Goal: Communication & Community: Answer question/provide support

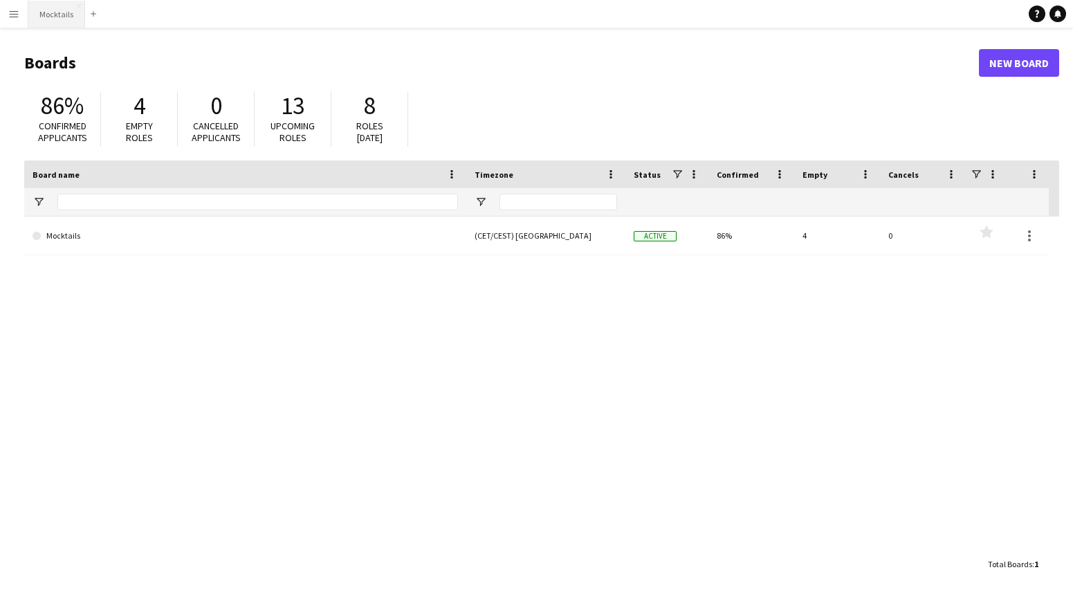
click at [63, 19] on button "Mocktails Close" at bounding box center [56, 14] width 57 height 27
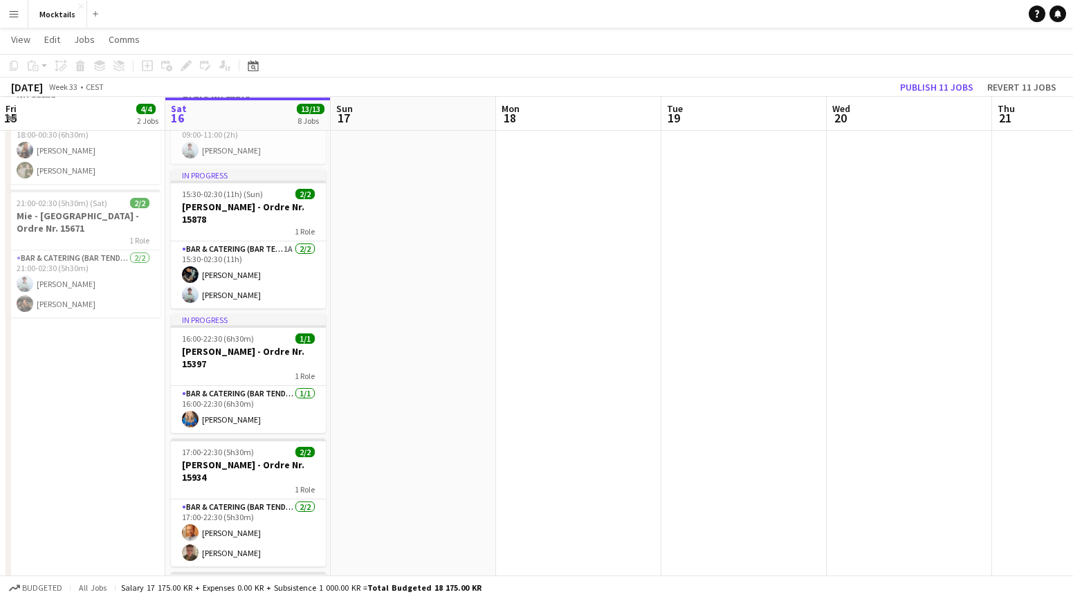
scroll to position [105, 0]
click at [1056, 17] on icon "Notifications" at bounding box center [1058, 14] width 8 height 8
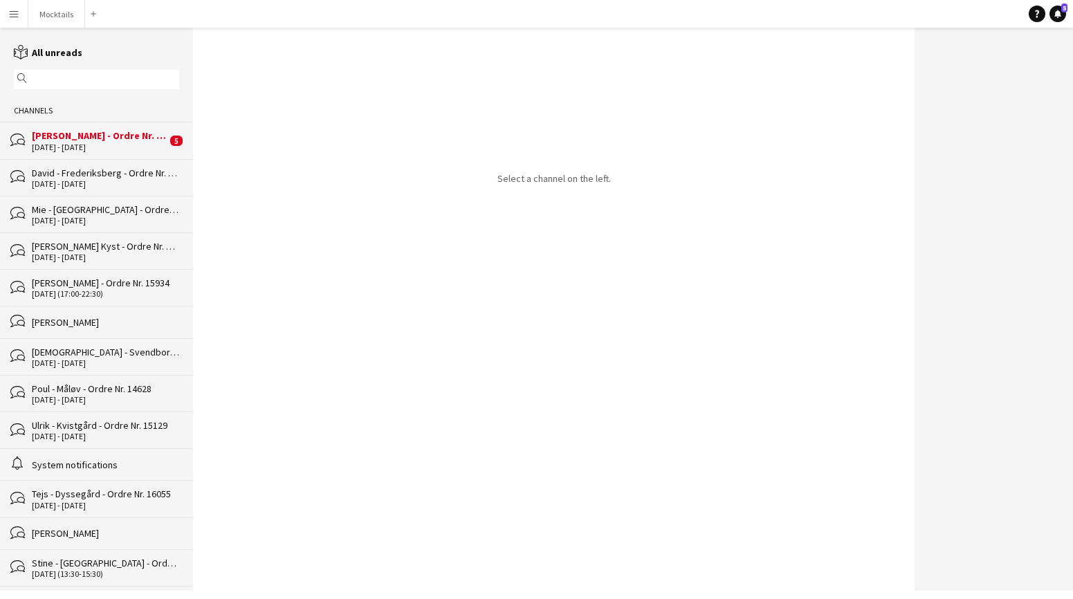
click at [114, 140] on div "[PERSON_NAME] - Ordre Nr. 15878" at bounding box center [99, 135] width 135 height 12
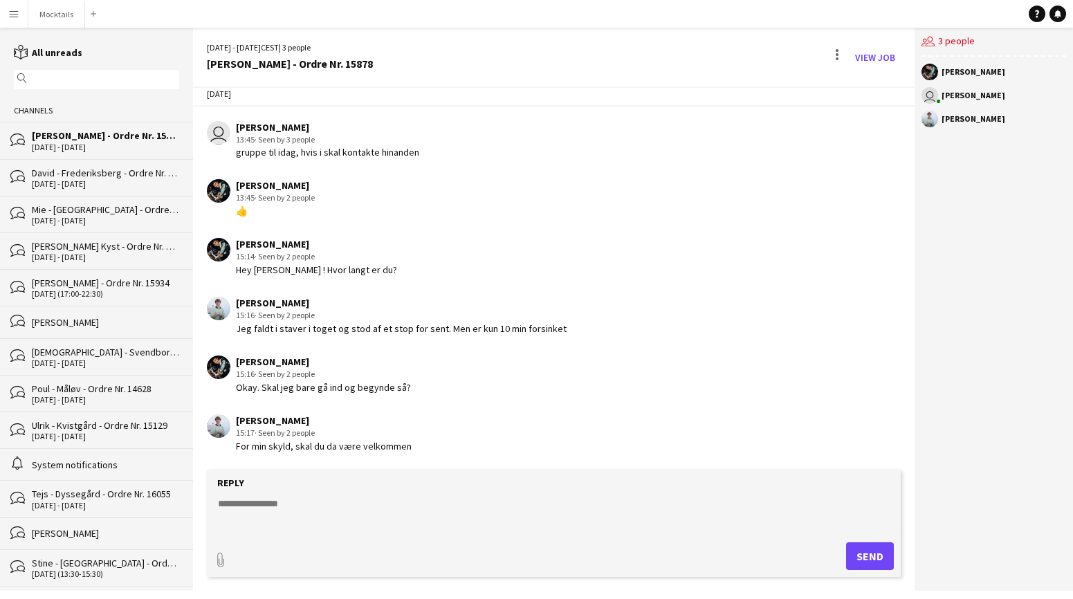
scroll to position [15, 0]
click at [442, 448] on div "[PERSON_NAME] 15:17 · Seen by 2 people For min skyld, skal du da være velkommen" at bounding box center [495, 435] width 577 height 38
drag, startPoint x: 350, startPoint y: 327, endPoint x: 537, endPoint y: 380, distance: 194.1
click at [537, 380] on div "[DATE] user [PERSON_NAME] 13:45 · Seen by 3 people gruppe til idag, hvis i skal…" at bounding box center [554, 269] width 722 height 392
click at [537, 380] on div "[PERSON_NAME] 15:16 · Seen by 2 people Okay. Skal jeg bare gå ind og begynde så?" at bounding box center [495, 376] width 577 height 38
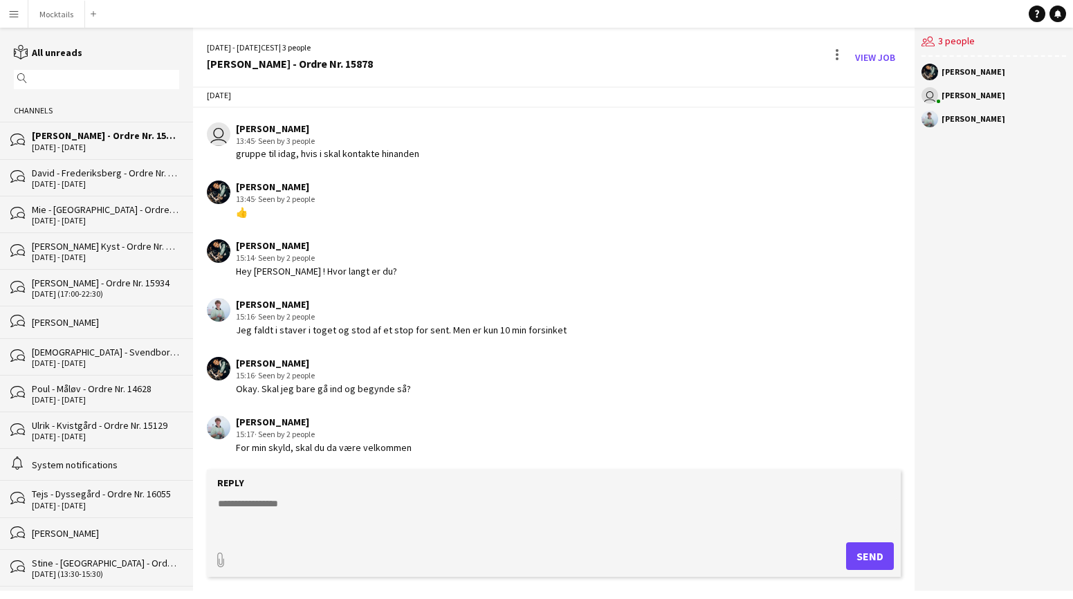
click at [533, 438] on div "[PERSON_NAME] 15:17 · Seen by 2 people For min skyld, skal du da være velkommen" at bounding box center [495, 435] width 577 height 38
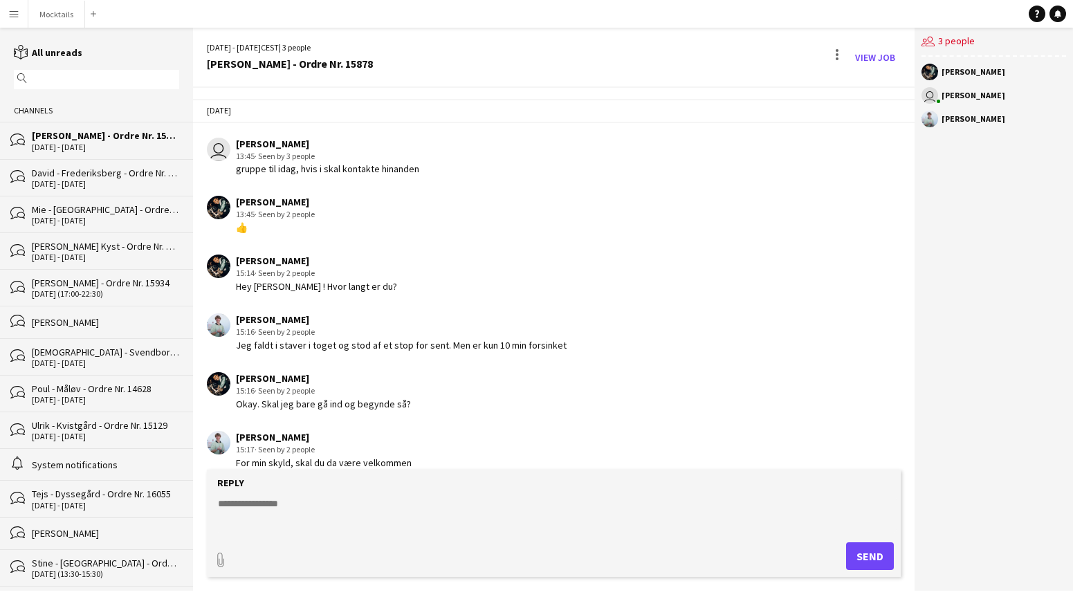
scroll to position [0, 0]
click at [51, 14] on button "Mocktails Close" at bounding box center [56, 14] width 57 height 27
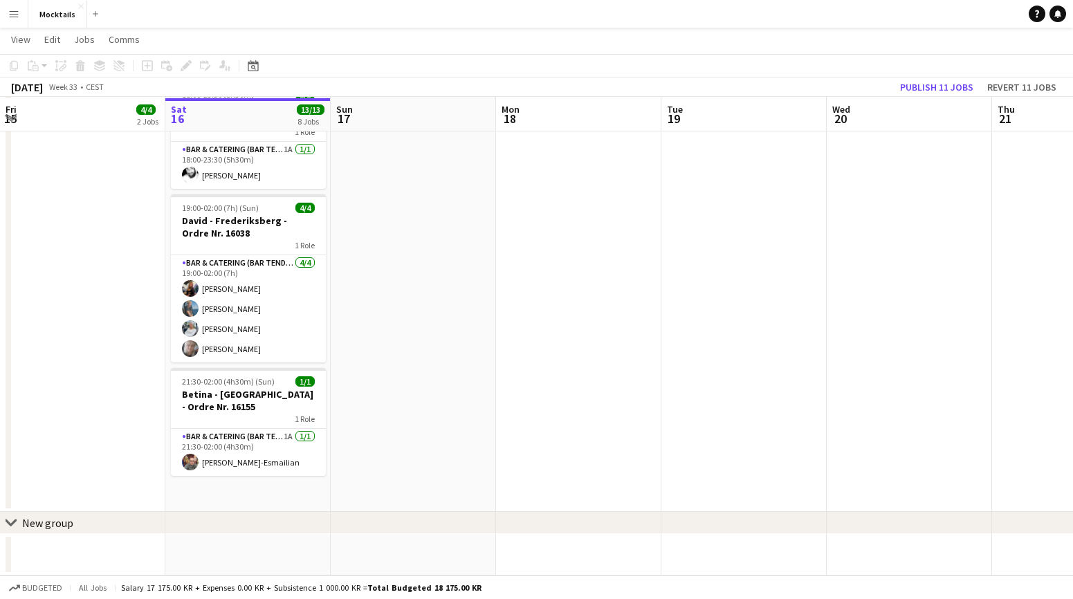
scroll to position [709, 0]
click at [269, 455] on app-card-role "Bar & Catering (Bar Tender) 1A [DATE] 21:30-02:00 (4h30m) [PERSON_NAME]-Esmaili…" at bounding box center [248, 452] width 155 height 47
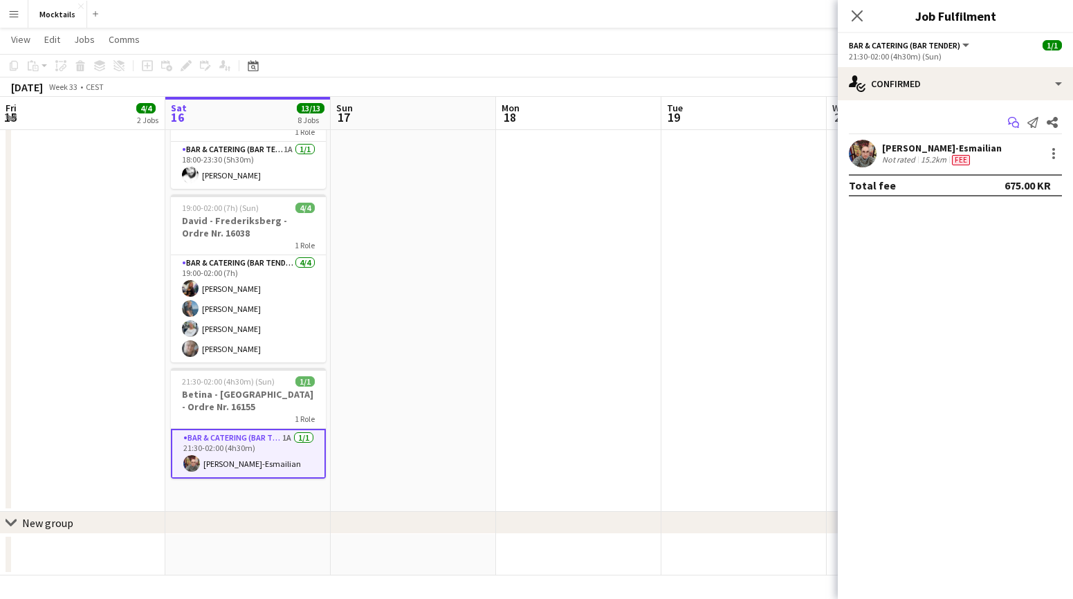
click at [1015, 118] on icon at bounding box center [1012, 121] width 8 height 8
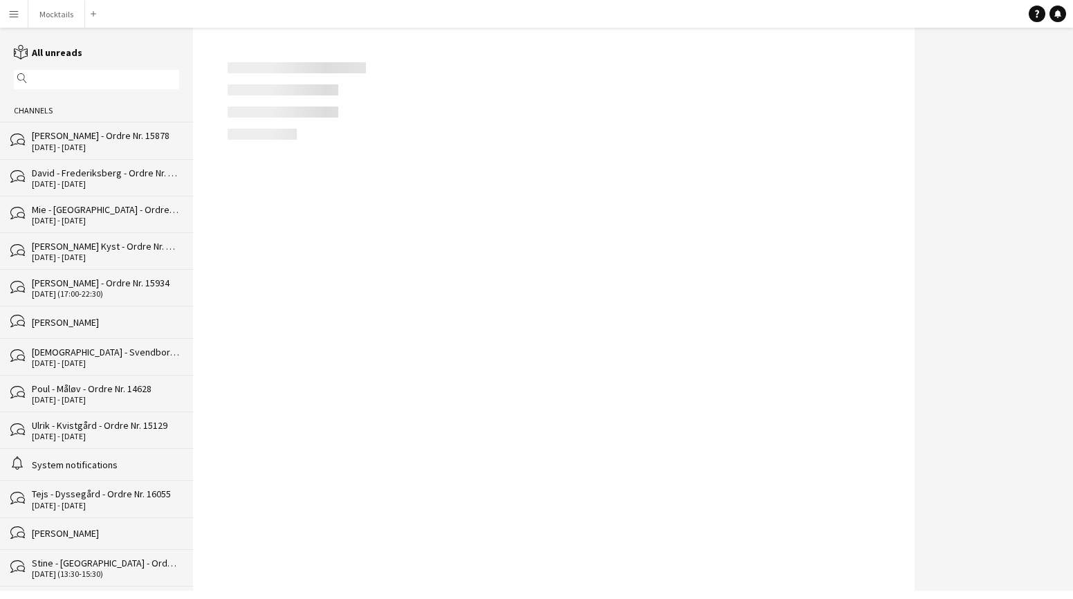
click at [1012, 125] on div at bounding box center [994, 309] width 158 height 563
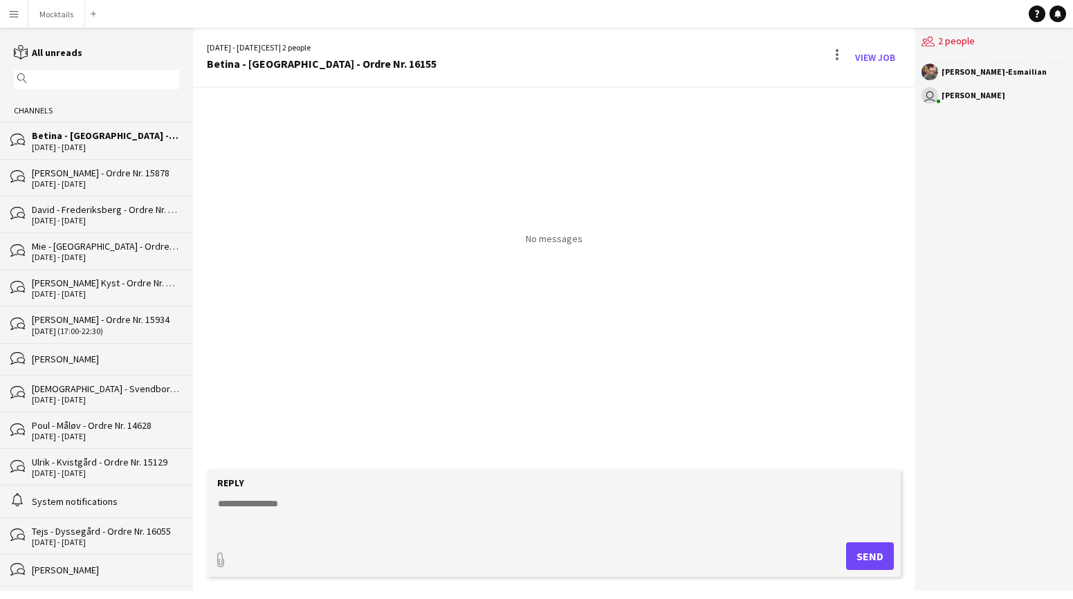
click at [396, 509] on textarea at bounding box center [557, 515] width 680 height 36
type textarea "**********"
click at [859, 559] on button "Send" at bounding box center [870, 557] width 48 height 28
click at [59, 17] on button "Mocktails Close" at bounding box center [56, 14] width 57 height 27
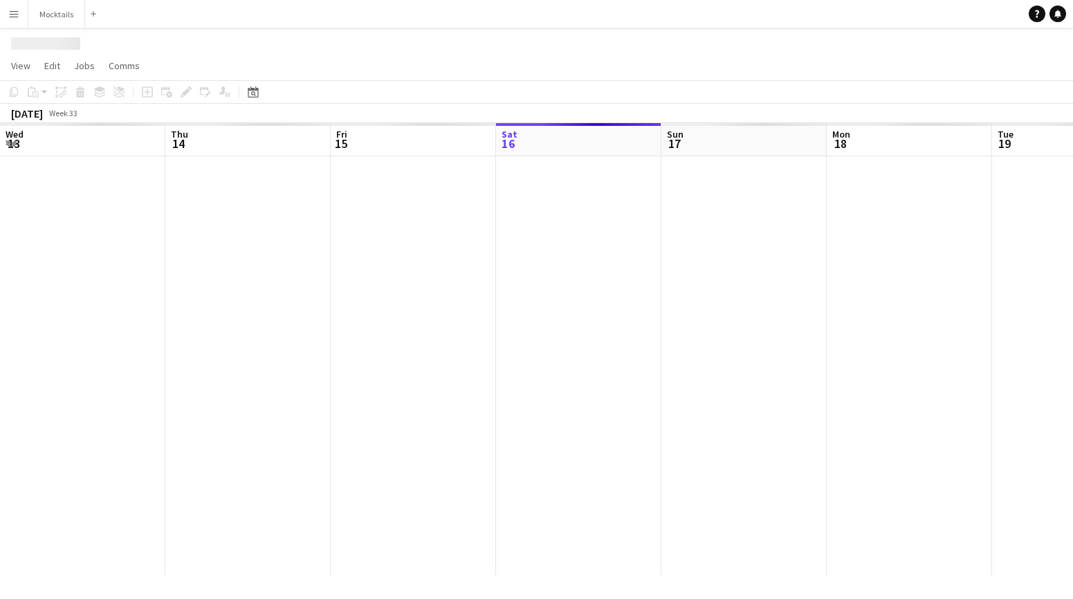
scroll to position [0, 331]
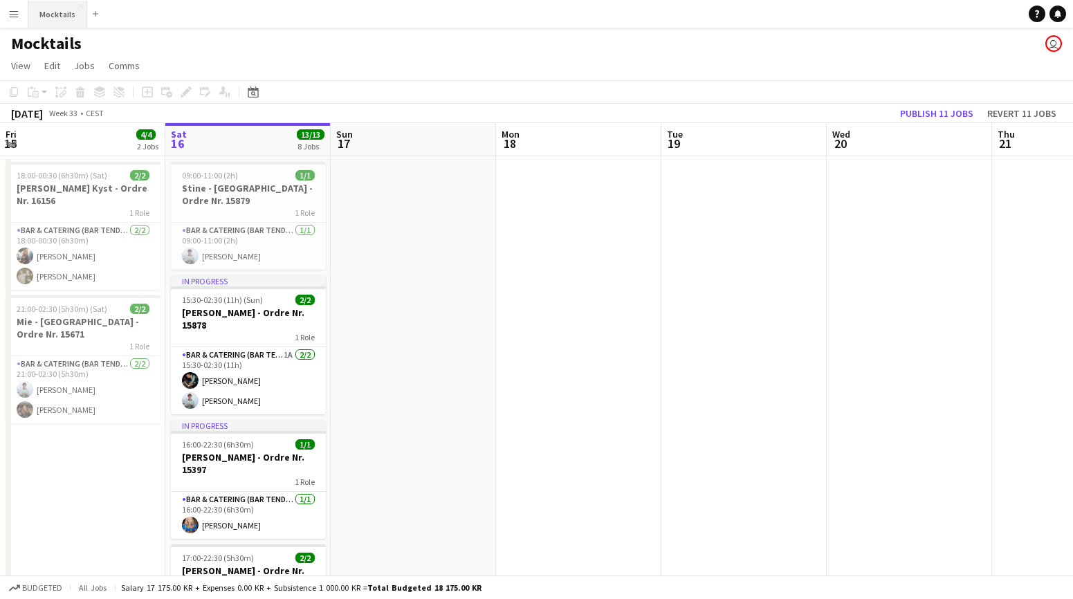
click at [46, 8] on button "Mocktails Close" at bounding box center [57, 14] width 59 height 27
